Goal: Task Accomplishment & Management: Use online tool/utility

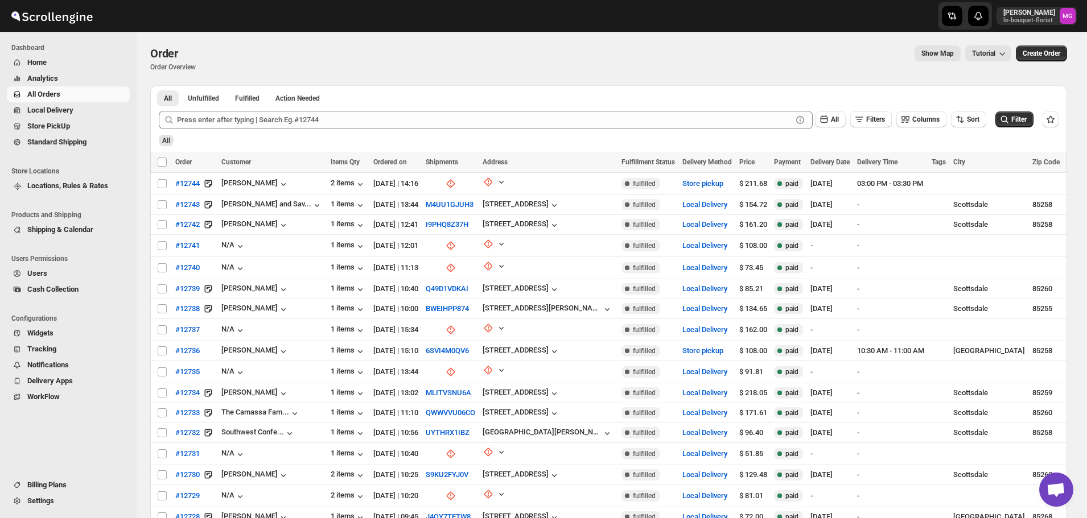
scroll to position [727, 0]
click at [76, 127] on span "Store PickUp" at bounding box center [77, 126] width 100 height 11
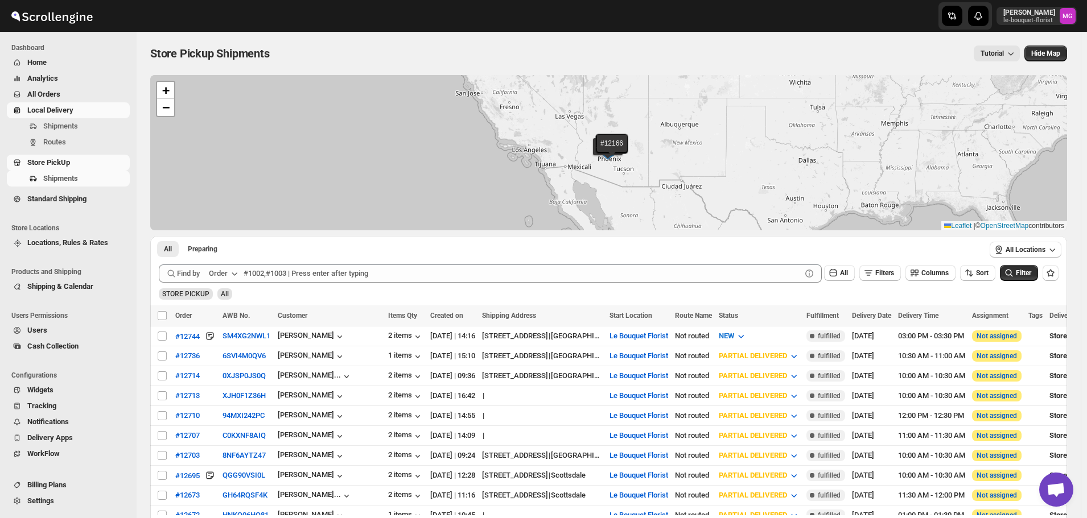
click at [73, 109] on span "Local Delivery" at bounding box center [50, 110] width 46 height 9
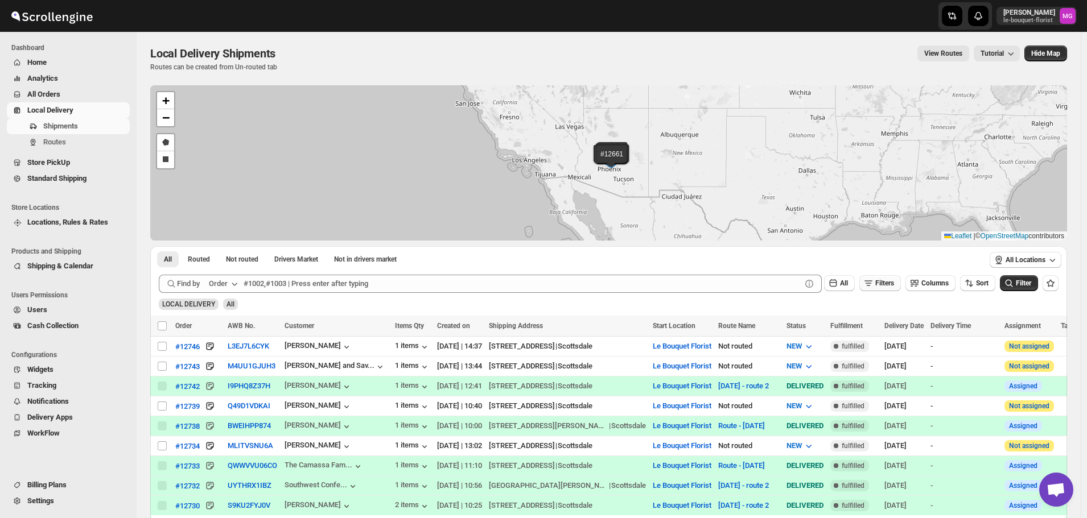
click at [873, 285] on icon "button" at bounding box center [868, 283] width 11 height 11
click at [872, 335] on button "Add Filter" at bounding box center [885, 328] width 52 height 16
click at [860, 328] on button "Select" at bounding box center [822, 329] width 85 height 16
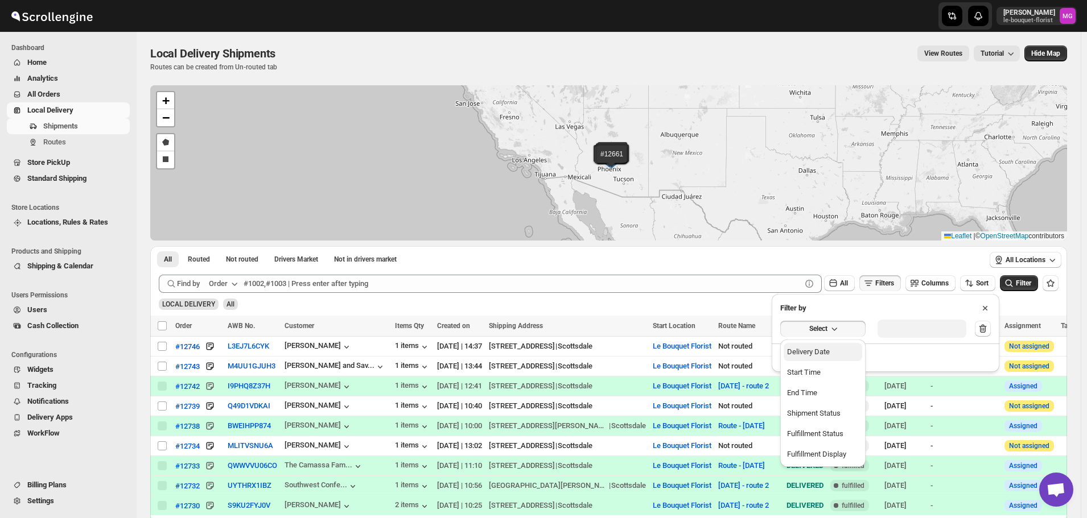
click at [855, 345] on button "Delivery Date" at bounding box center [823, 352] width 79 height 18
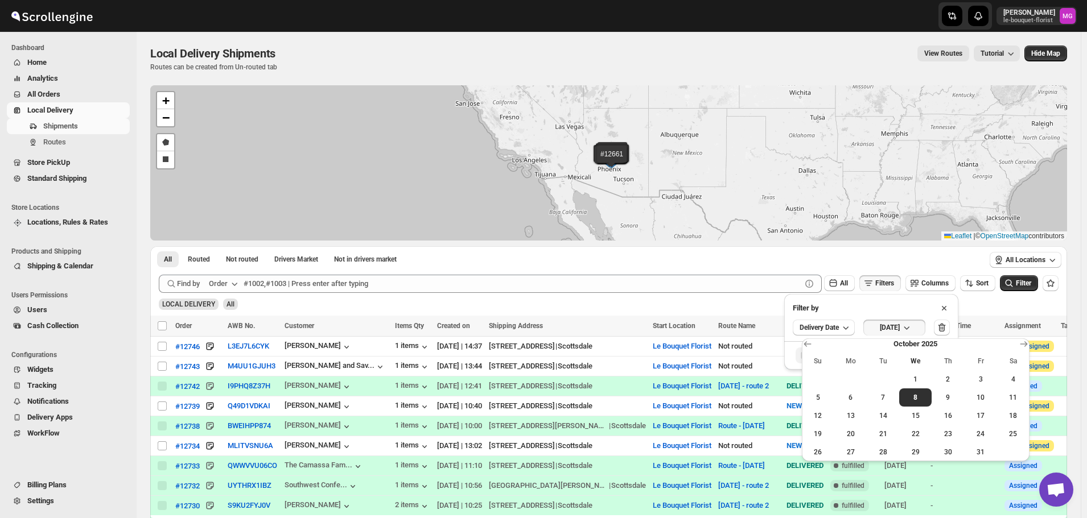
click at [882, 397] on span "7" at bounding box center [882, 397] width 23 height 9
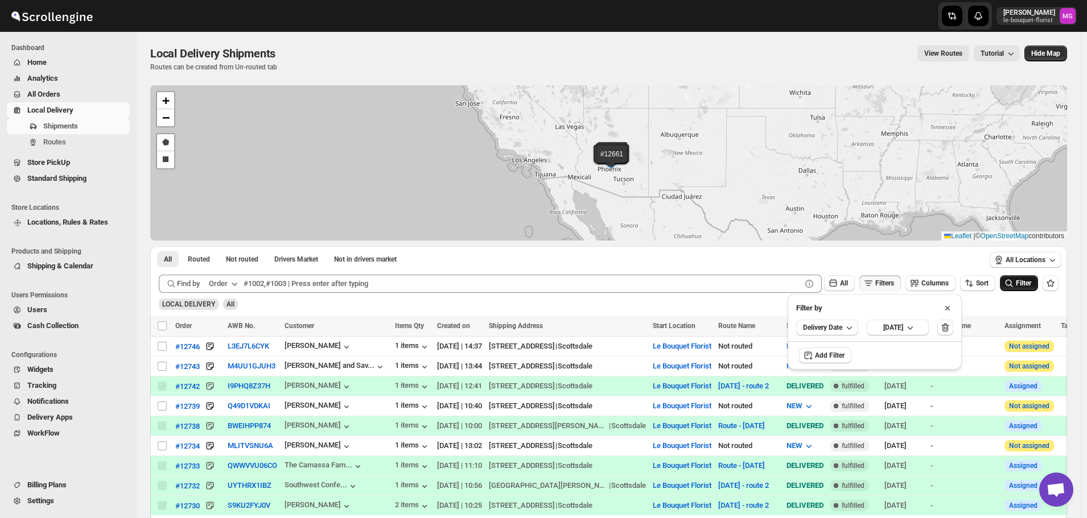
click at [1019, 289] on button "Filter" at bounding box center [1019, 283] width 38 height 16
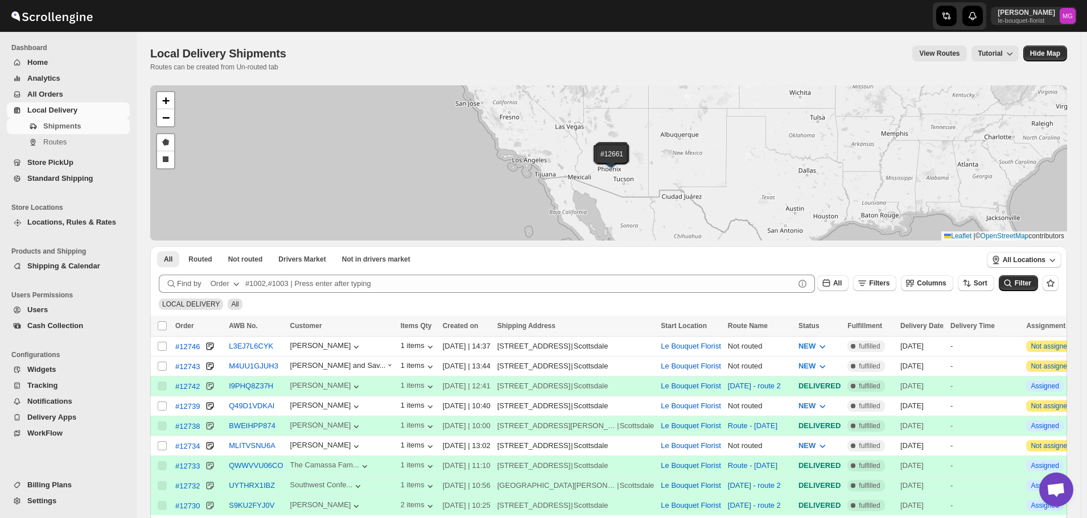
scroll to position [727, 0]
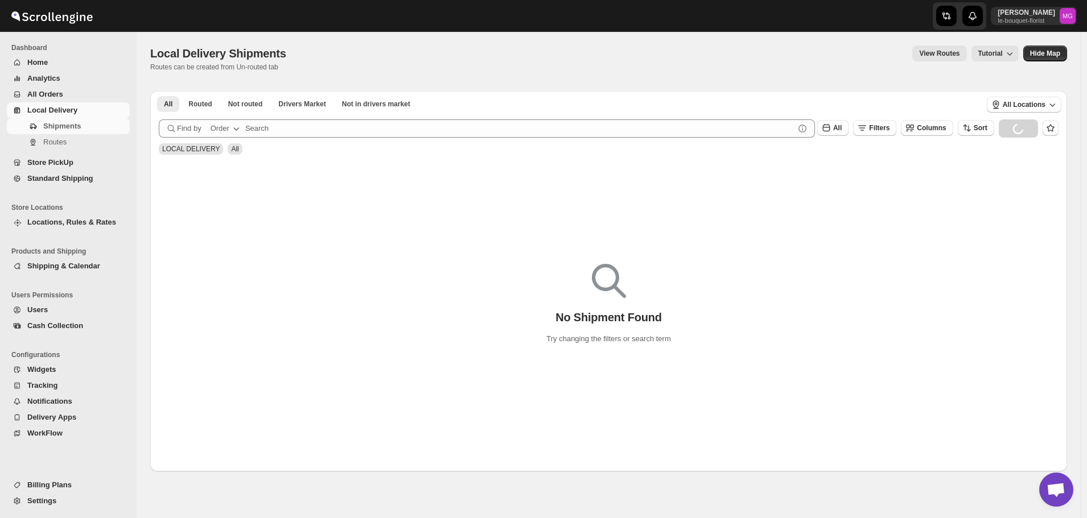
scroll to position [727, 0]
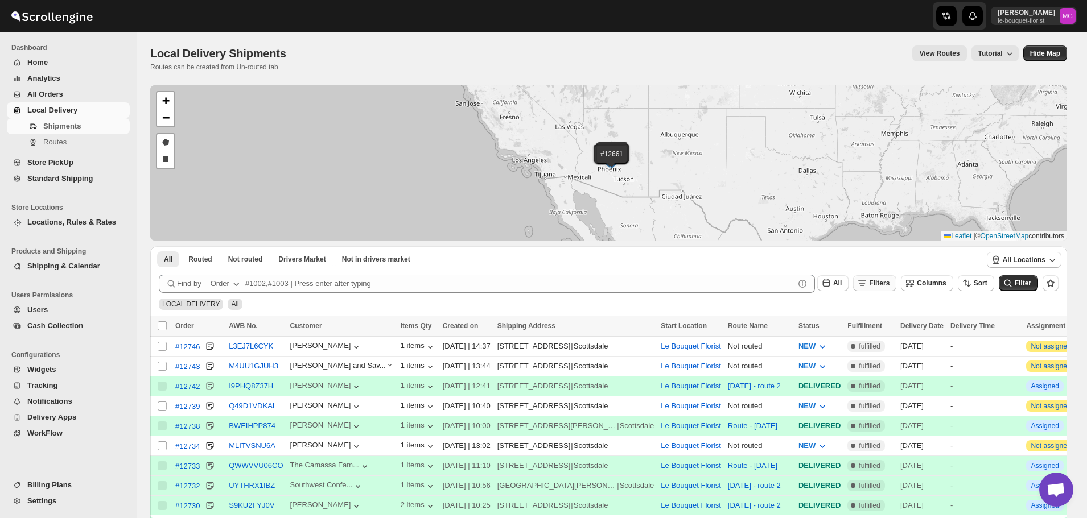
click at [881, 285] on span "Filters" at bounding box center [879, 283] width 20 height 8
click at [893, 328] on span "Add Filter" at bounding box center [891, 328] width 32 height 9
click at [814, 319] on div "Select" at bounding box center [886, 329] width 228 height 30
click at [811, 321] on button "Select" at bounding box center [822, 329] width 85 height 16
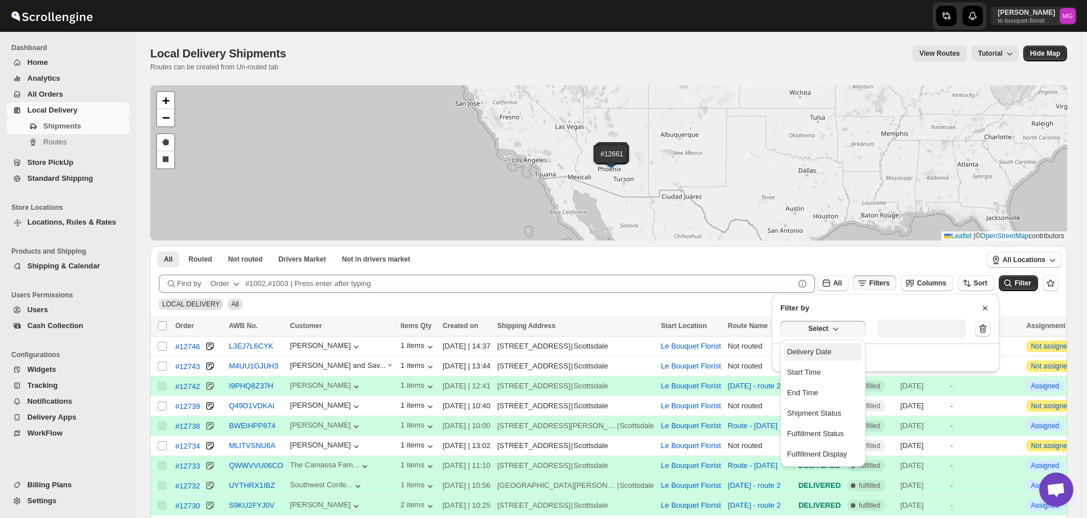
click at [821, 347] on div "Delivery Date" at bounding box center [809, 352] width 44 height 11
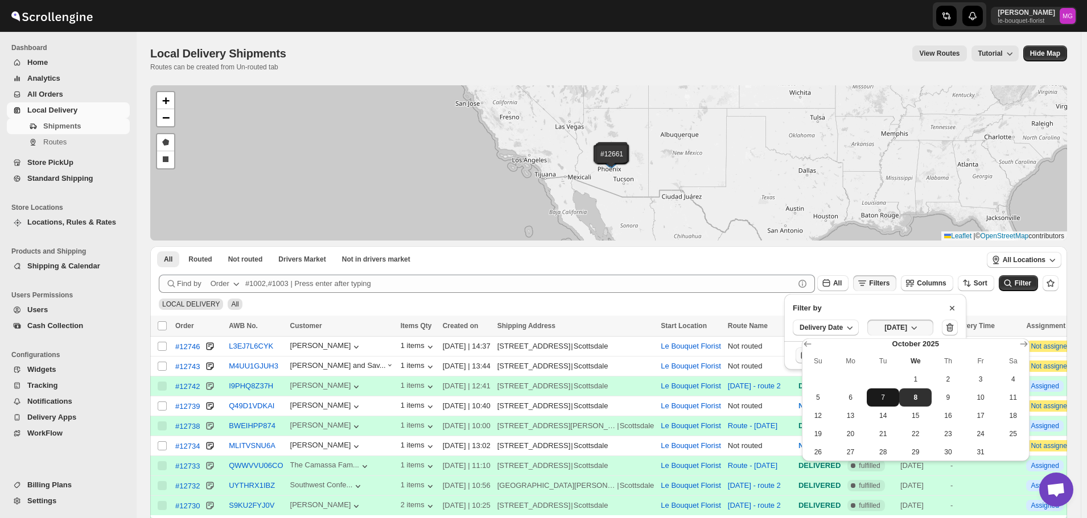
click at [875, 398] on span "7" at bounding box center [882, 397] width 23 height 9
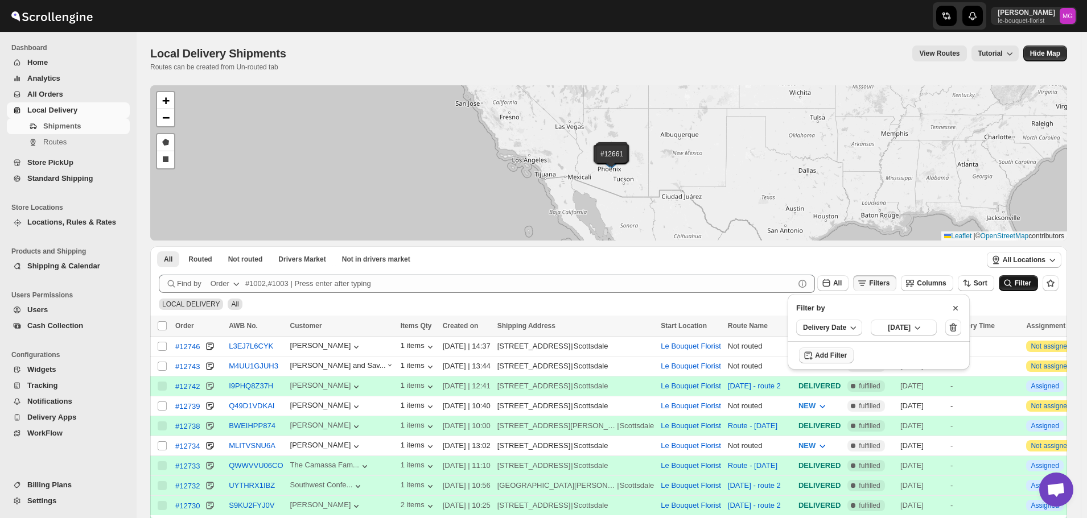
click at [1021, 282] on span "Filter" at bounding box center [1023, 283] width 17 height 8
